Goal: Navigation & Orientation: Understand site structure

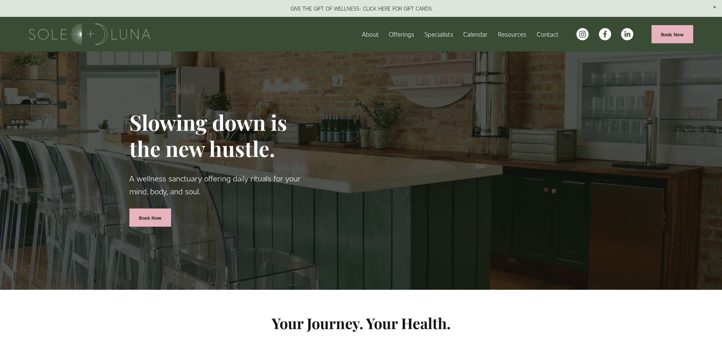
click at [303, 142] on h1 "Slowing down is the new hustle." at bounding box center [224, 136] width 191 height 52
click at [0, 0] on span "Retail" at bounding box center [0, 0] width 0 height 0
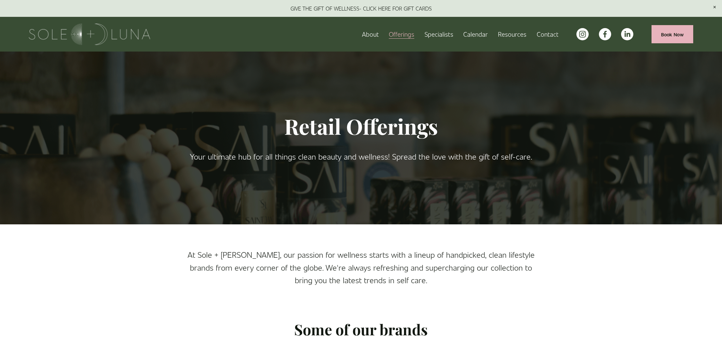
click at [90, 34] on img at bounding box center [89, 34] width 121 height 22
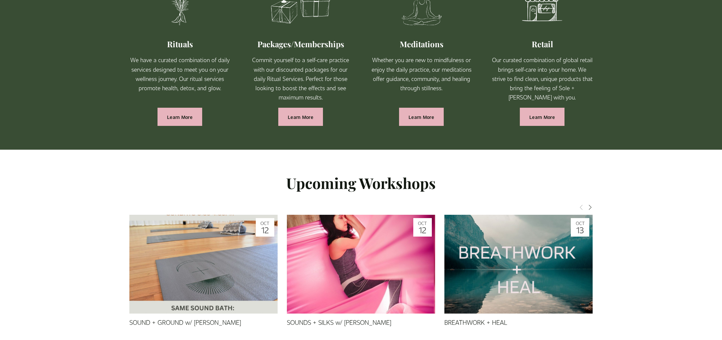
scroll to position [515, 0]
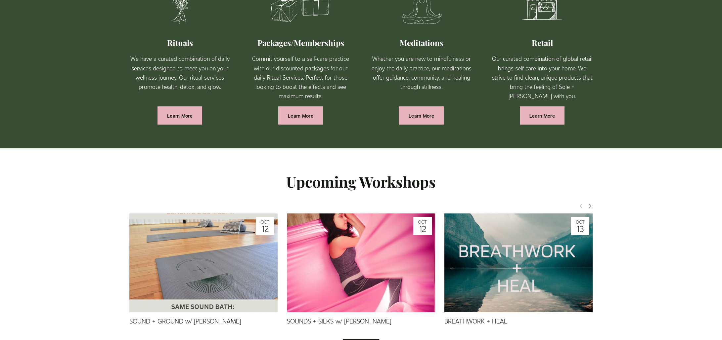
click at [544, 115] on link "Learn More" at bounding box center [542, 116] width 45 height 18
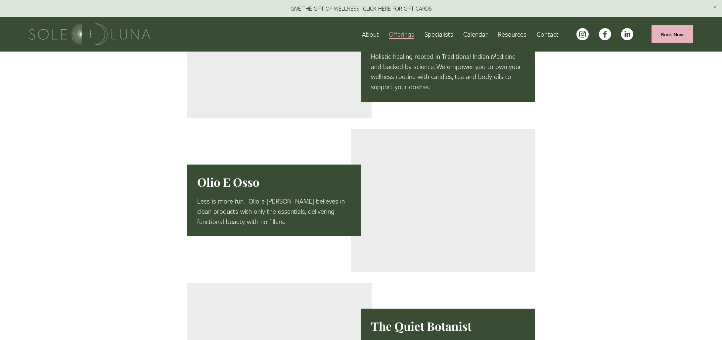
scroll to position [1082, 0]
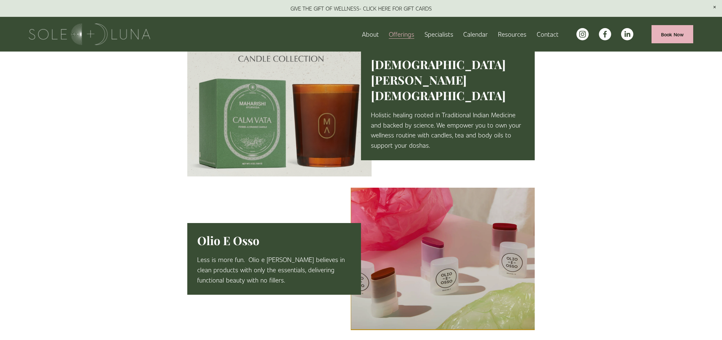
click at [0, 0] on span "Wellness Experiences" at bounding box center [0, 0] width 0 height 0
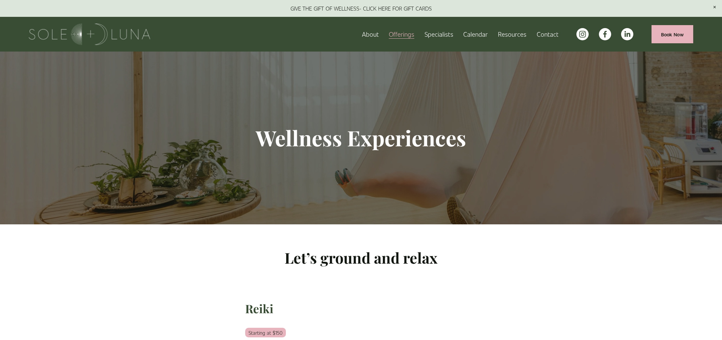
click at [0, 0] on span "Charm School!" at bounding box center [0, 0] width 0 height 0
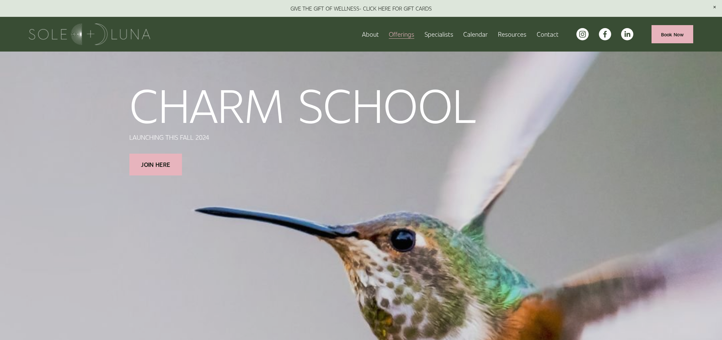
click at [0, 0] on span "Packages/Memberships" at bounding box center [0, 0] width 0 height 0
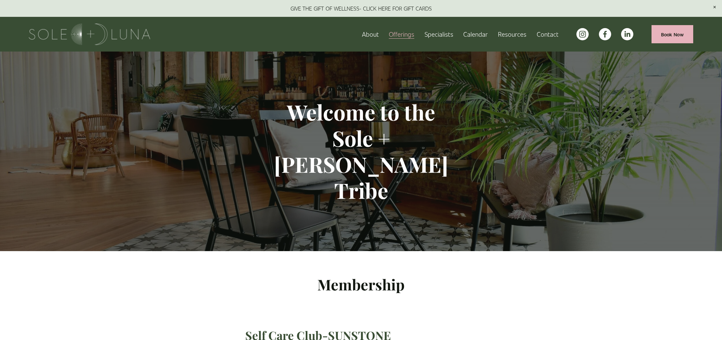
click at [0, 0] on span "FAQs" at bounding box center [0, 0] width 0 height 0
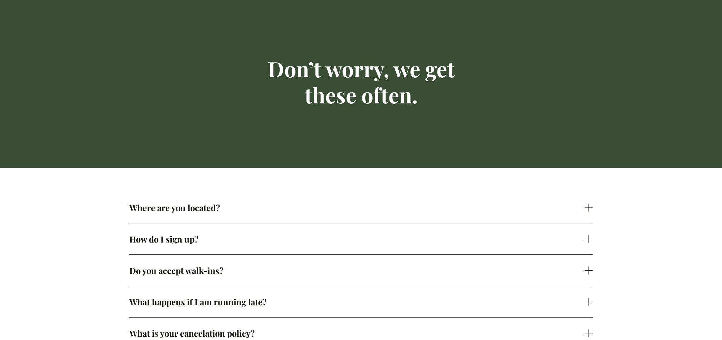
scroll to position [56, 0]
click at [289, 273] on span "Do you accept walk-ins?" at bounding box center [356, 270] width 455 height 11
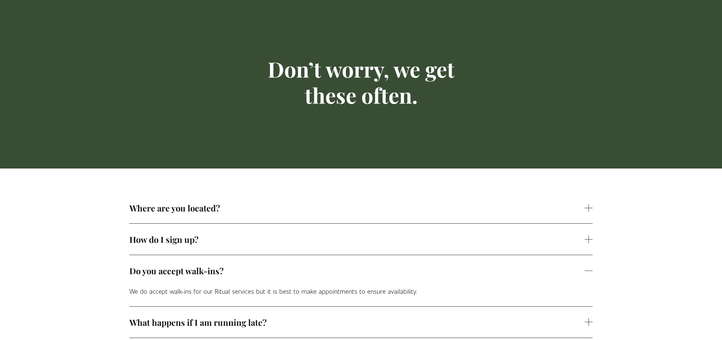
scroll to position [72, 0]
